Goal: Transaction & Acquisition: Purchase product/service

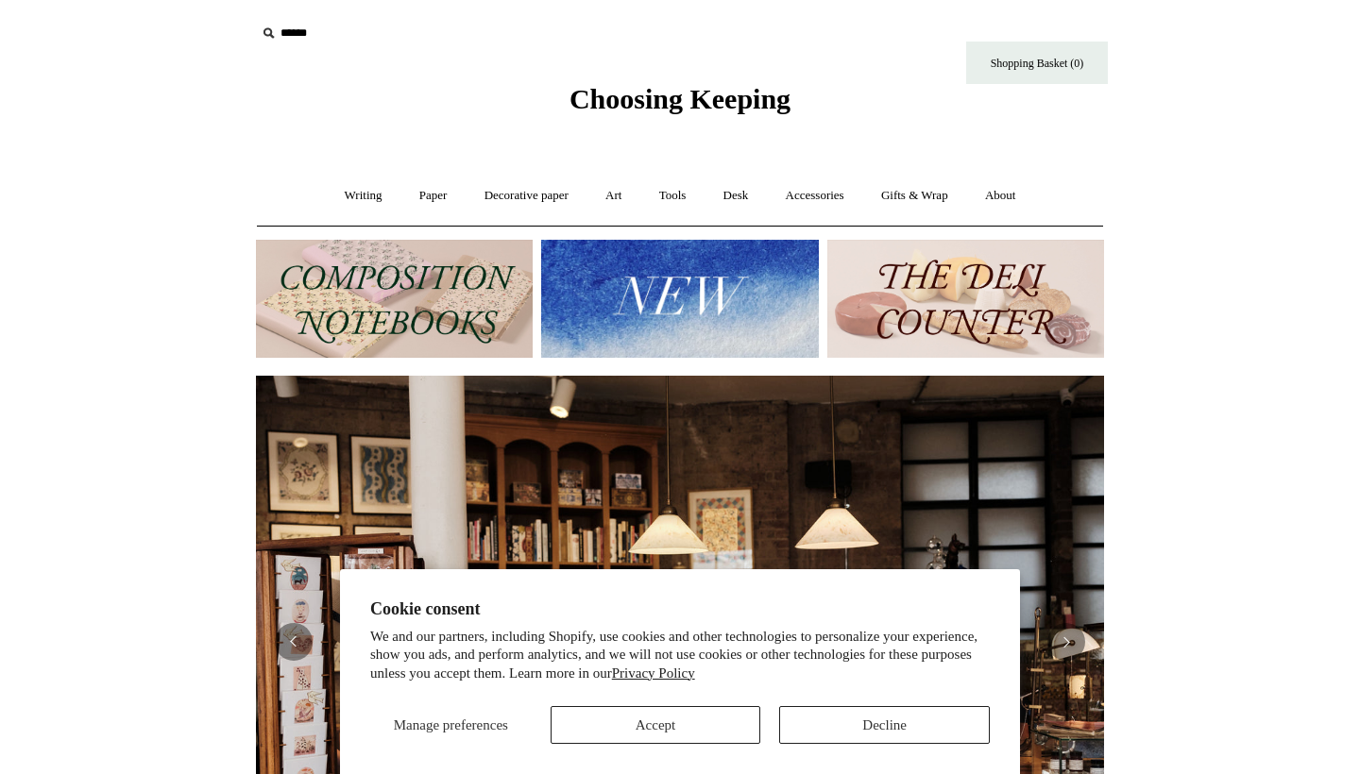
scroll to position [0, 848]
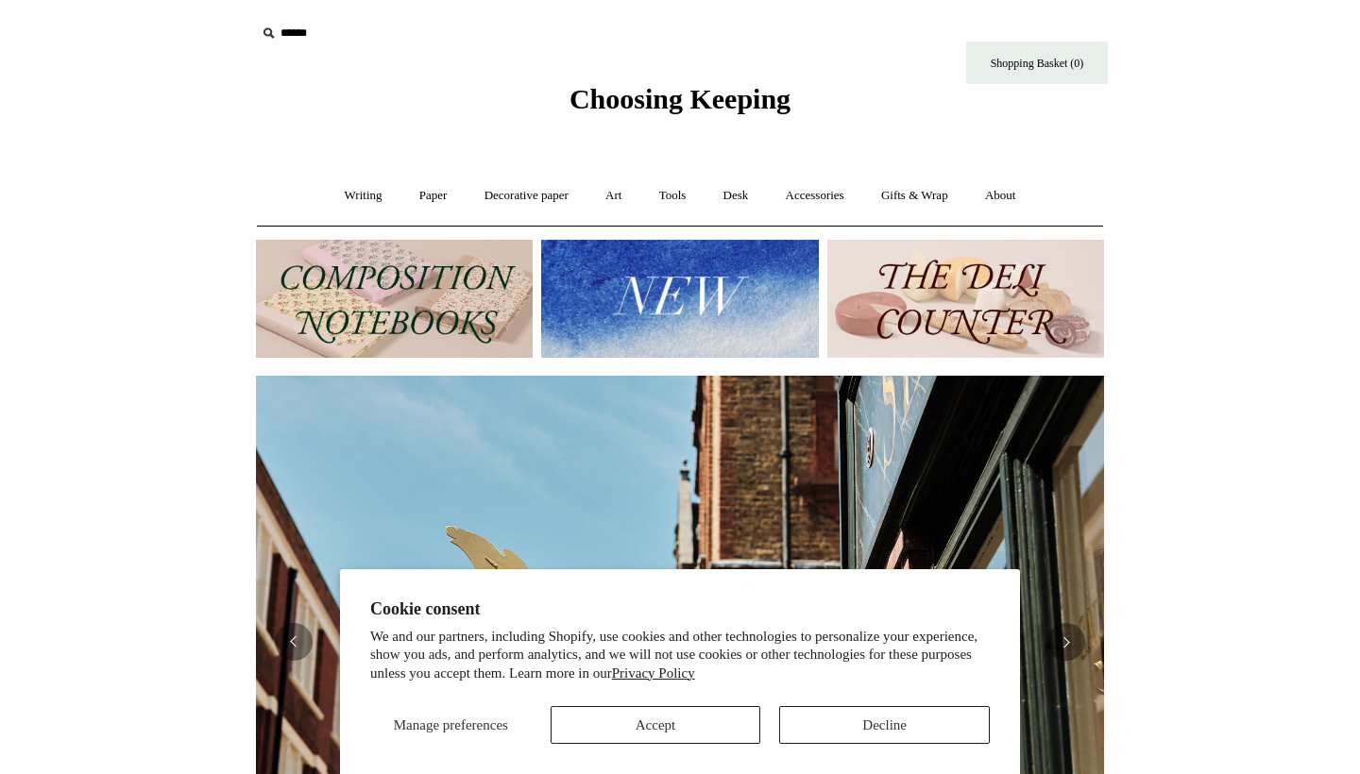
click at [848, 741] on button "Decline" at bounding box center [884, 725] width 211 height 38
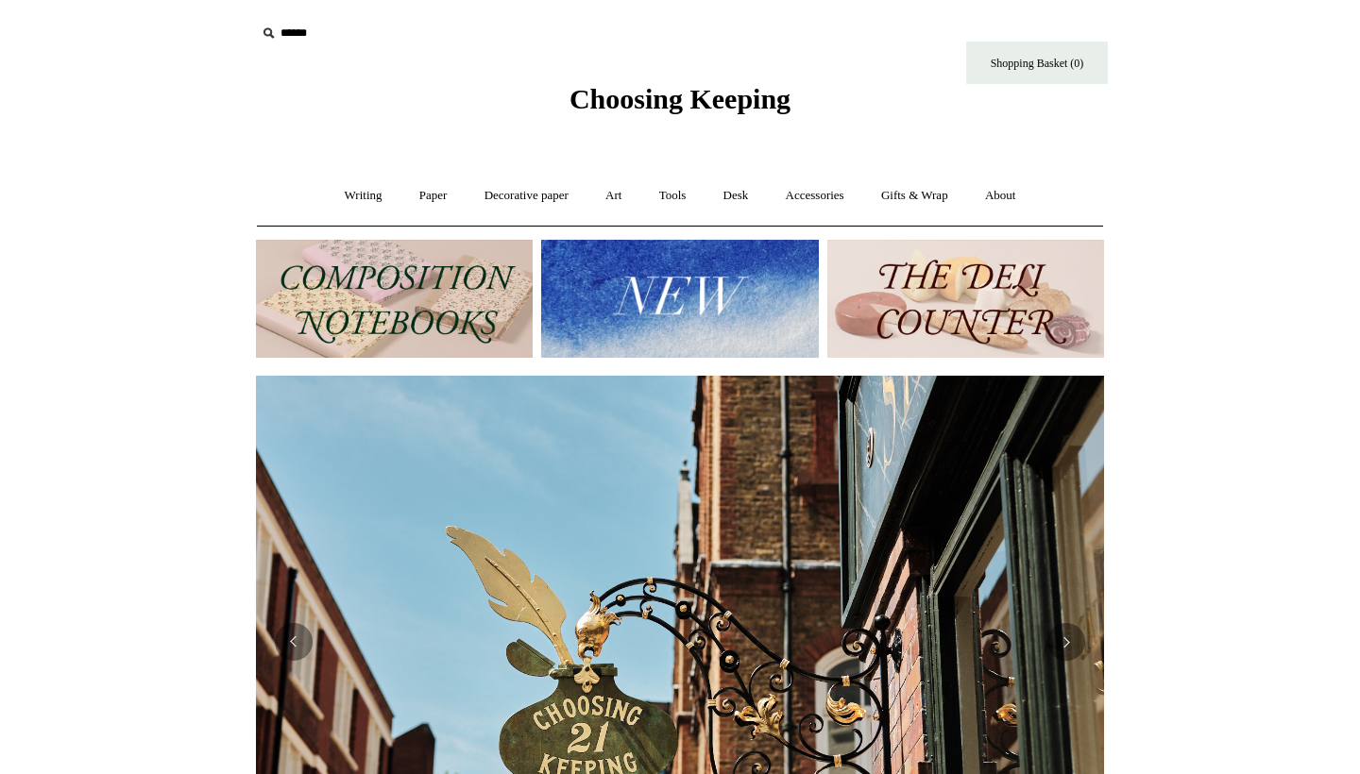
click at [635, 307] on img at bounding box center [679, 299] width 277 height 118
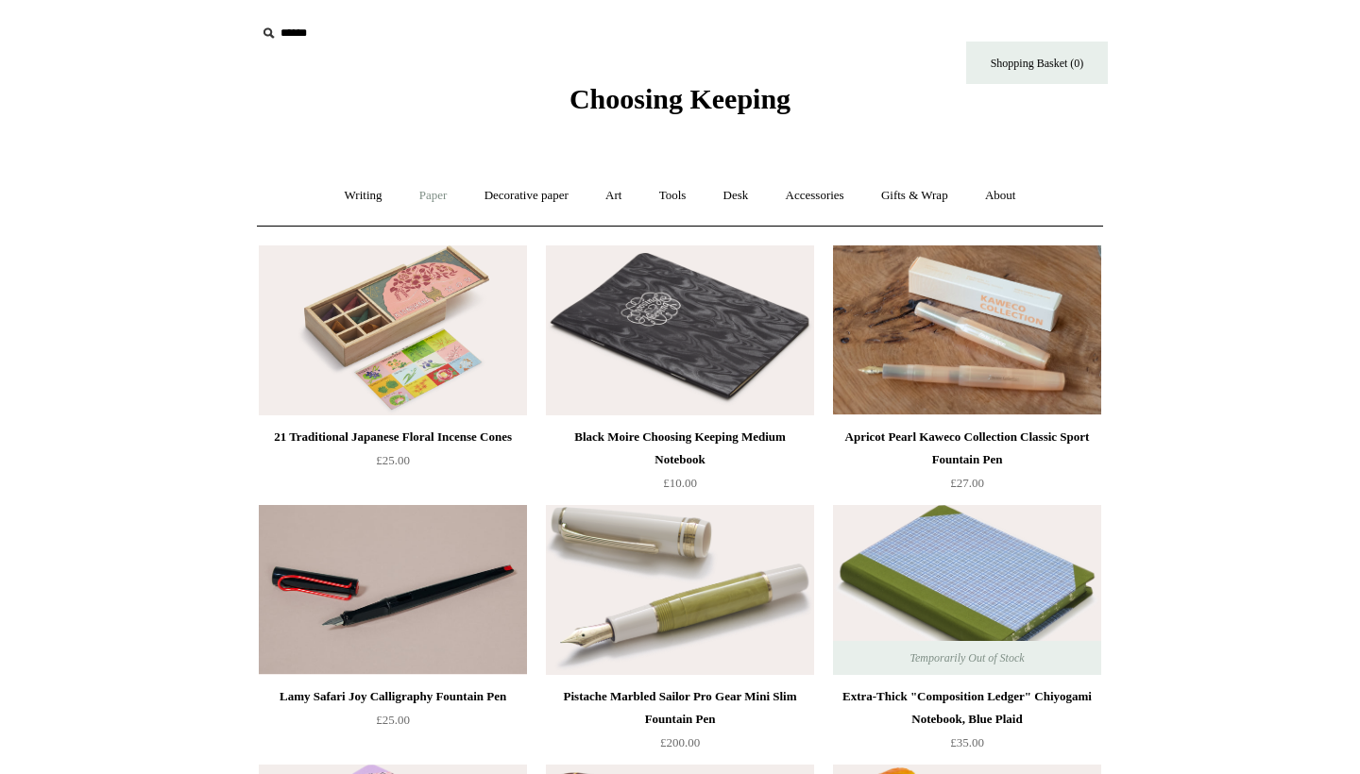
click at [430, 191] on link "Paper +" at bounding box center [433, 196] width 62 height 50
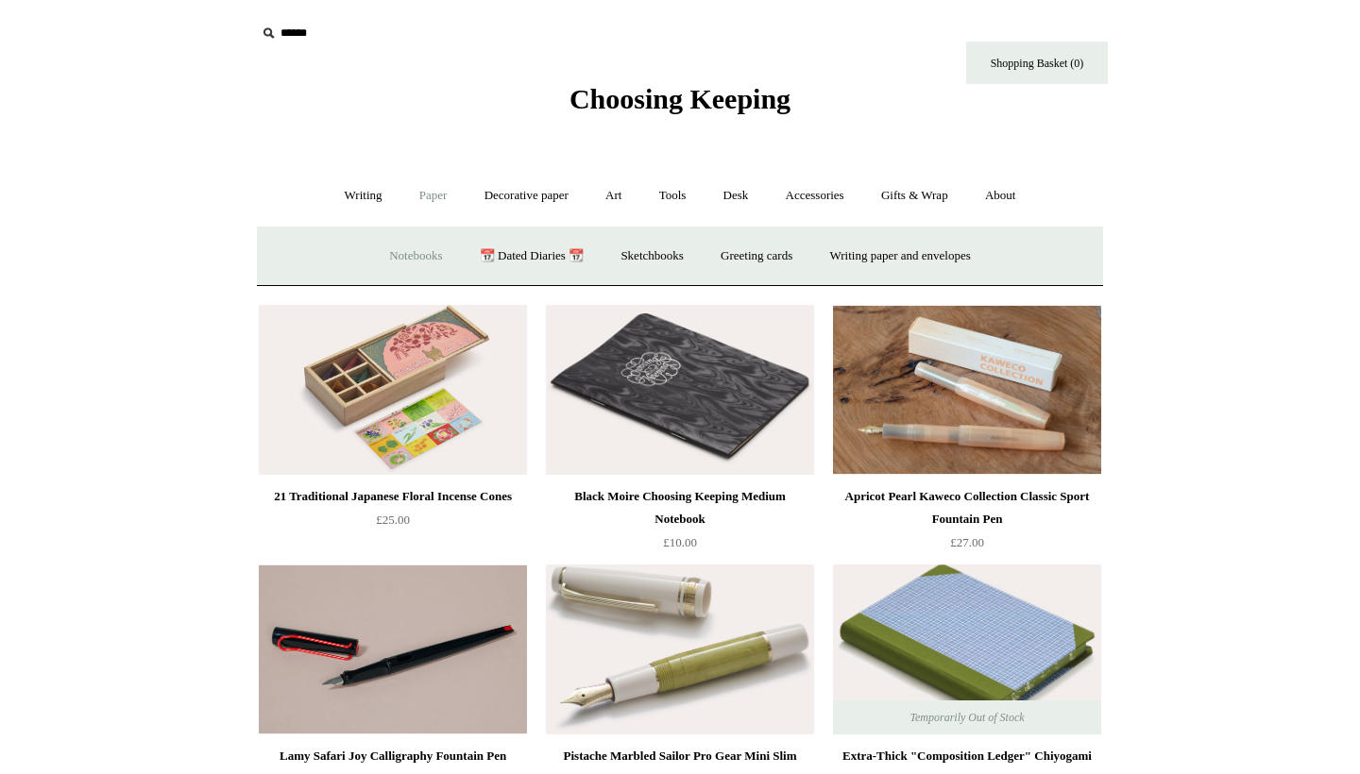
click at [406, 251] on link "Notebooks +" at bounding box center [415, 256] width 87 height 50
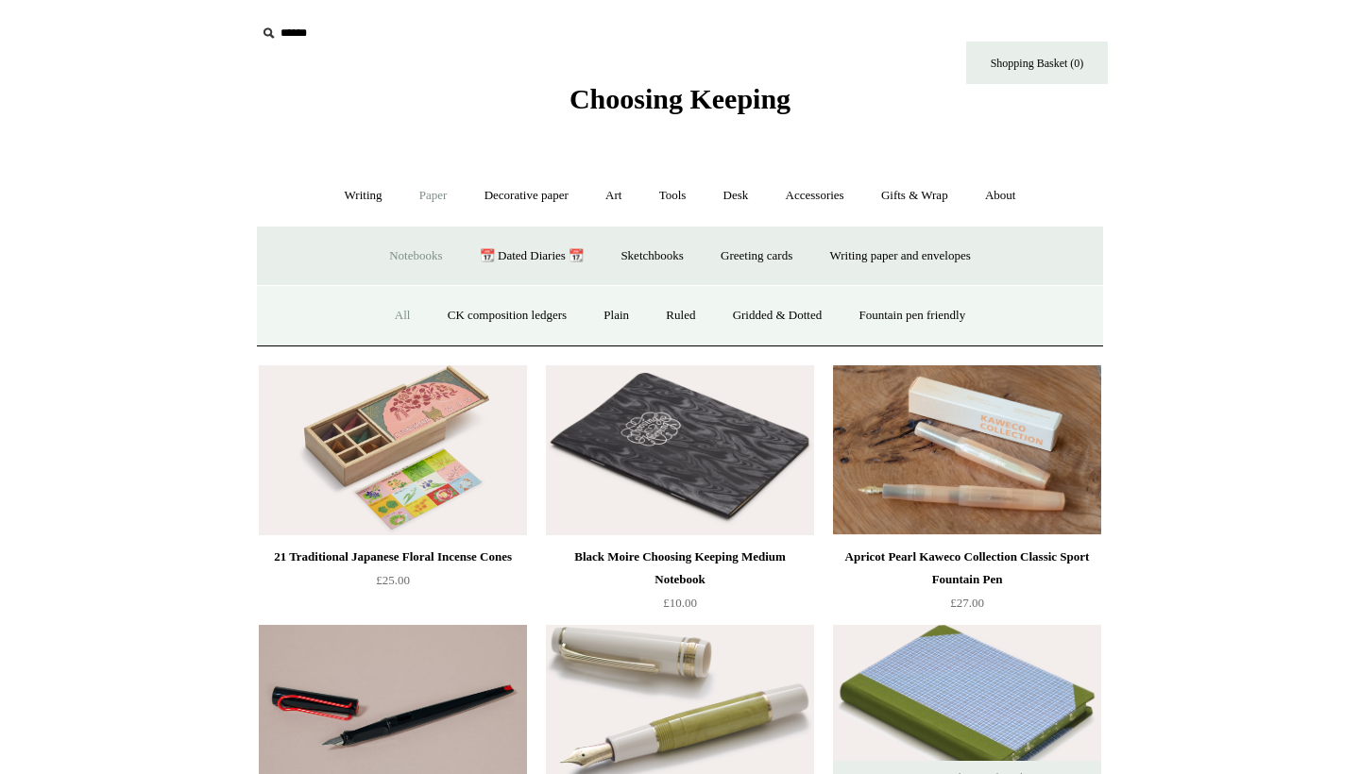
click at [396, 309] on link "All" at bounding box center [403, 316] width 50 height 50
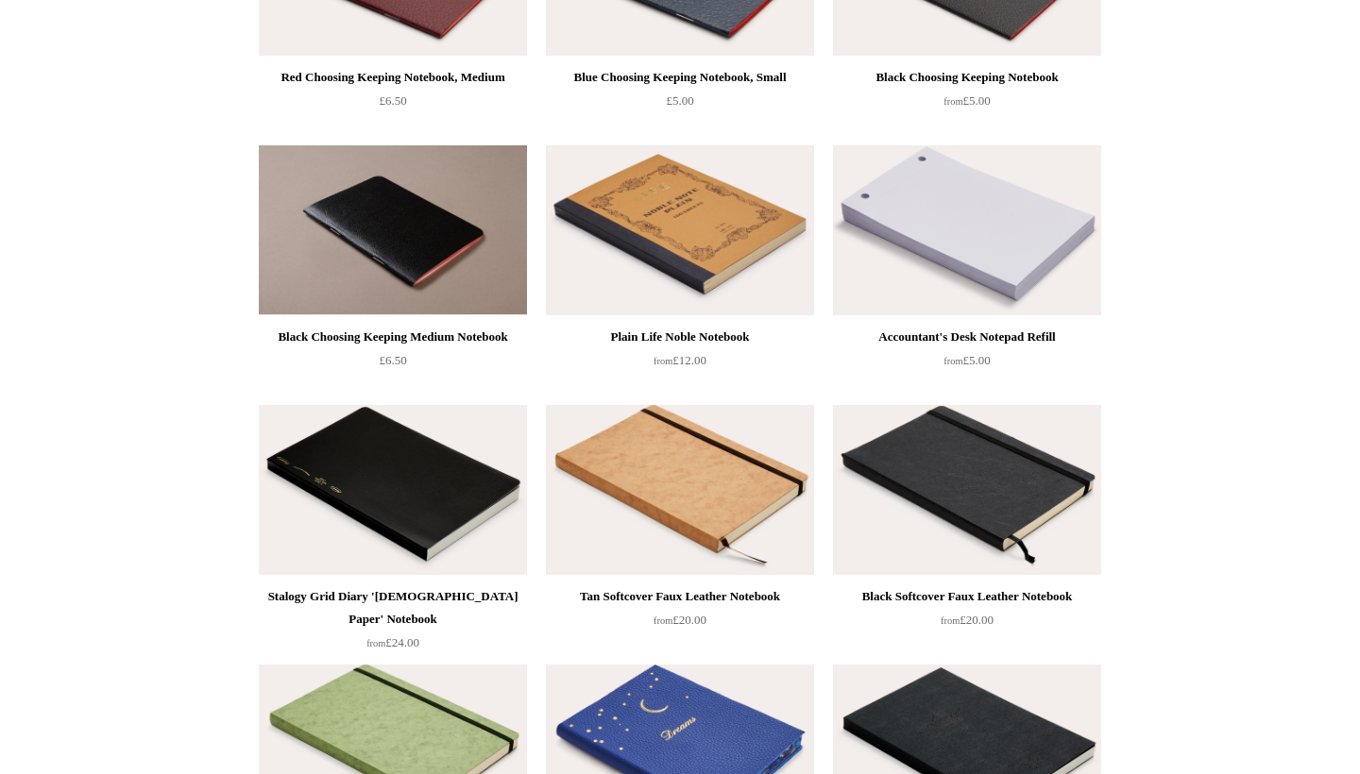
scroll to position [5719, 0]
